Goal: Obtain resource: Obtain resource

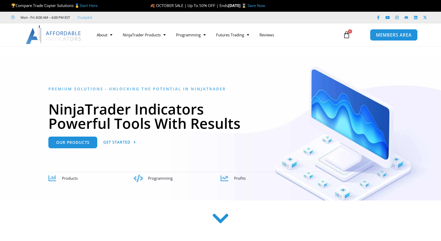
click at [389, 36] on span "MEMBERS AREA" at bounding box center [393, 35] width 36 height 4
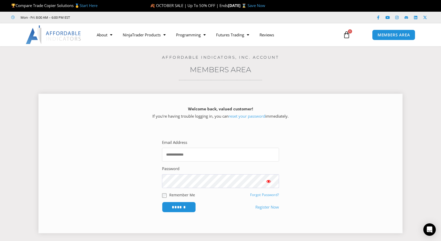
click at [203, 152] on input "Email Address" at bounding box center [220, 155] width 117 height 14
type input "**********"
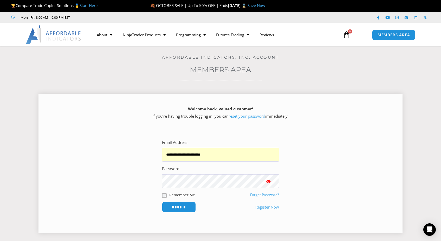
drag, startPoint x: 184, startPoint y: 206, endPoint x: 211, endPoint y: 205, distance: 26.8
click at [185, 206] on input "******" at bounding box center [179, 207] width 34 height 11
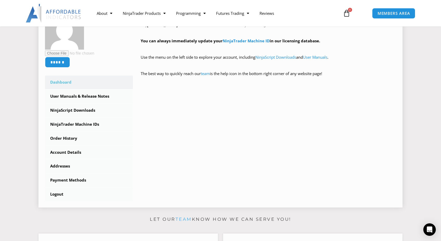
scroll to position [105, 0]
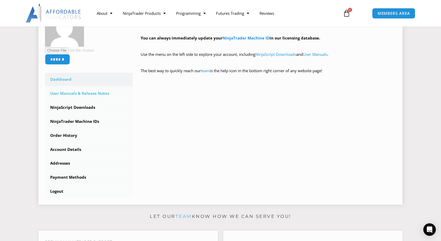
click at [83, 95] on link "User Manuals & Release Notes" at bounding box center [89, 94] width 88 height 14
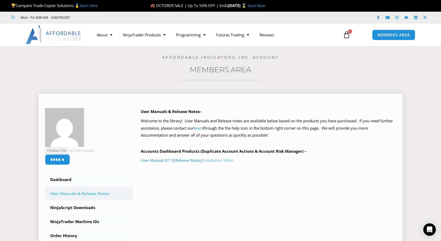
click at [224, 161] on link "Installation Video" at bounding box center [217, 160] width 31 height 5
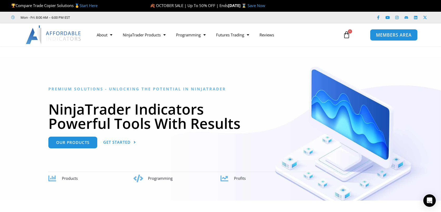
click at [376, 33] on span "MEMBERS AREA" at bounding box center [393, 35] width 36 height 4
click at [379, 34] on span "MEMBERS AREA" at bounding box center [393, 35] width 36 height 4
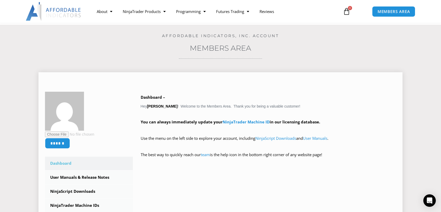
scroll to position [34, 0]
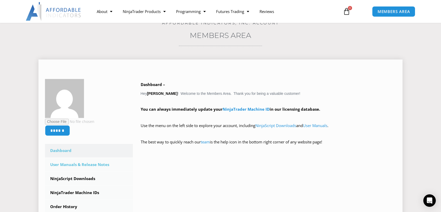
click at [99, 163] on link "User Manuals & Release Notes" at bounding box center [89, 165] width 88 height 14
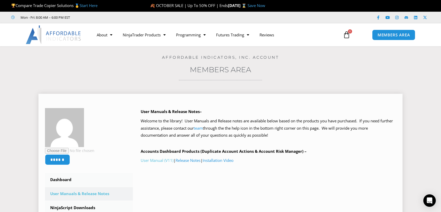
click at [159, 160] on link "User Manual (V11)" at bounding box center [157, 160] width 33 height 5
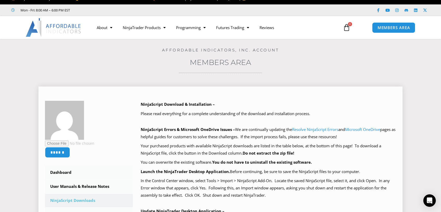
scroll to position [73, 0]
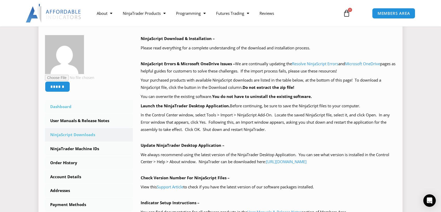
click at [63, 107] on link "Dashboard" at bounding box center [89, 107] width 88 height 14
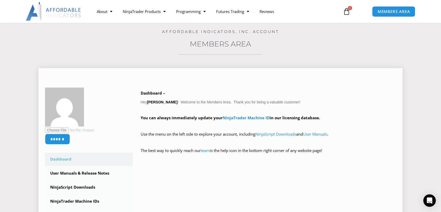
scroll to position [30, 0]
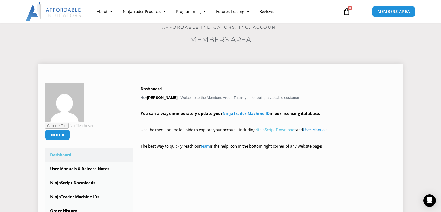
click at [276, 130] on link "NinjaScript Downloads" at bounding box center [275, 129] width 41 height 5
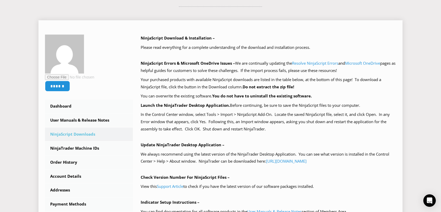
scroll to position [113, 0]
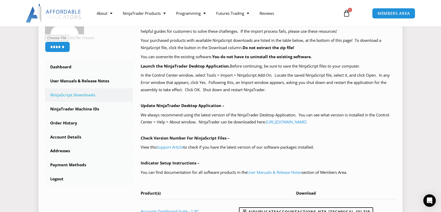
click at [354, 122] on p "We always recommend using the latest version of the NinjaTrader Desktop Applica…" at bounding box center [268, 118] width 255 height 15
drag, startPoint x: 354, startPoint y: 122, endPoint x: 268, endPoint y: 122, distance: 85.7
click at [268, 122] on p "We always recommend using the latest version of the NinjaTrader Desktop Applica…" at bounding box center [268, 118] width 255 height 15
copy link "[URL][DOMAIN_NAME]"
click at [81, 81] on link "User Manuals & Release Notes" at bounding box center [89, 81] width 88 height 14
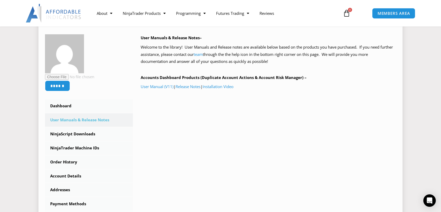
scroll to position [82, 0]
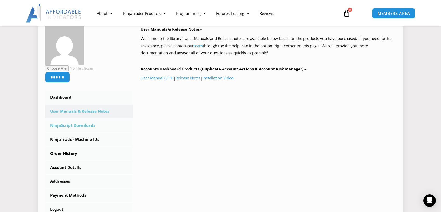
click at [81, 125] on link "NinjaScript Downloads" at bounding box center [89, 126] width 88 height 14
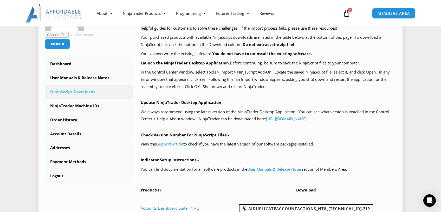
scroll to position [117, 0]
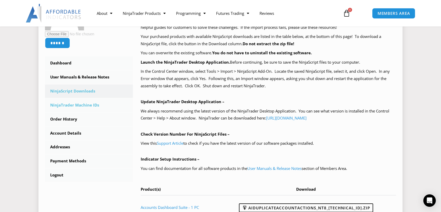
click at [78, 106] on link "NinjaTrader Machine IDs" at bounding box center [89, 105] width 88 height 14
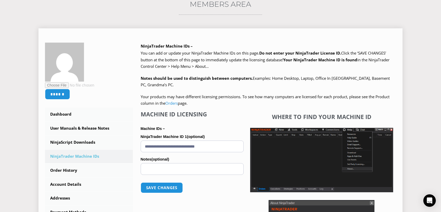
scroll to position [113, 0]
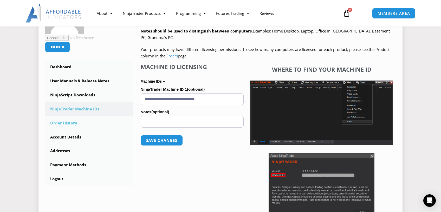
click at [67, 125] on link "Order History" at bounding box center [89, 123] width 88 height 14
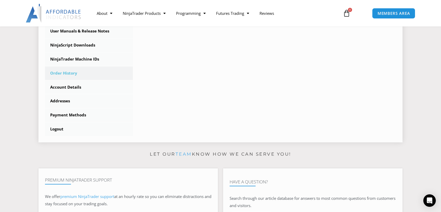
scroll to position [162, 0]
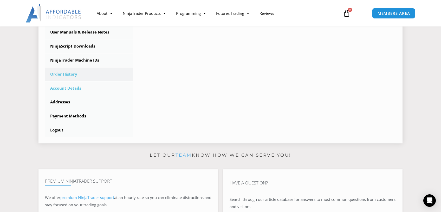
click at [68, 89] on link "Account Details" at bounding box center [89, 89] width 88 height 14
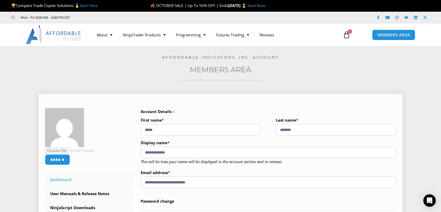
click at [66, 180] on link "Dashboard" at bounding box center [89, 180] width 88 height 14
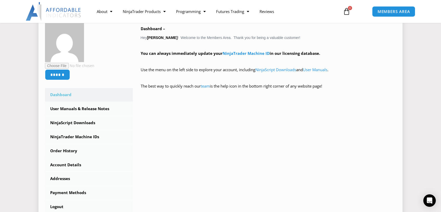
scroll to position [93, 0]
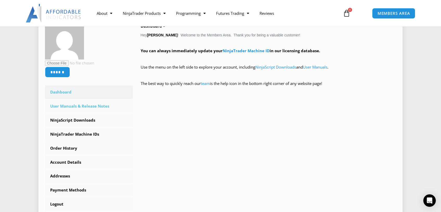
click at [99, 106] on link "User Manuals & Release Notes" at bounding box center [89, 106] width 88 height 14
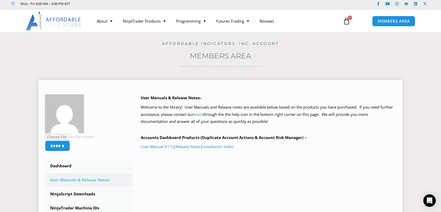
scroll to position [15, 0]
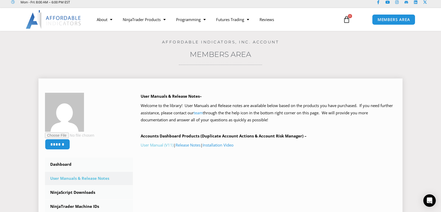
click at [165, 148] on link "User Manual (V11)" at bounding box center [157, 144] width 33 height 5
